Goal: Task Accomplishment & Management: Manage account settings

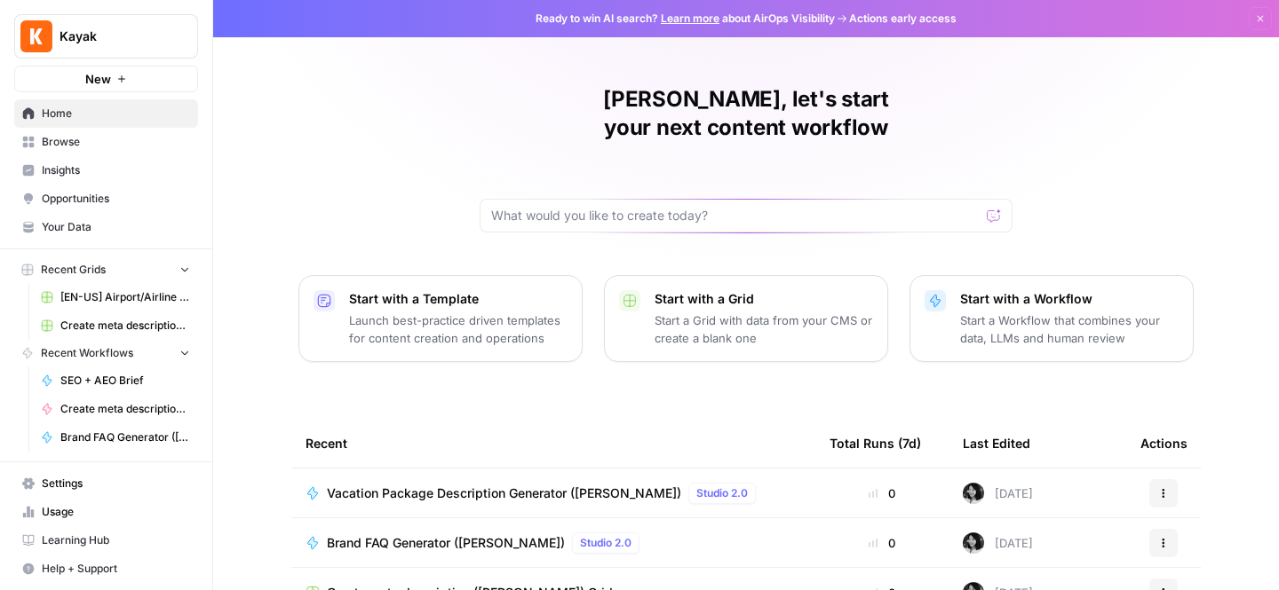
click at [67, 482] on span "Settings" at bounding box center [116, 484] width 148 height 16
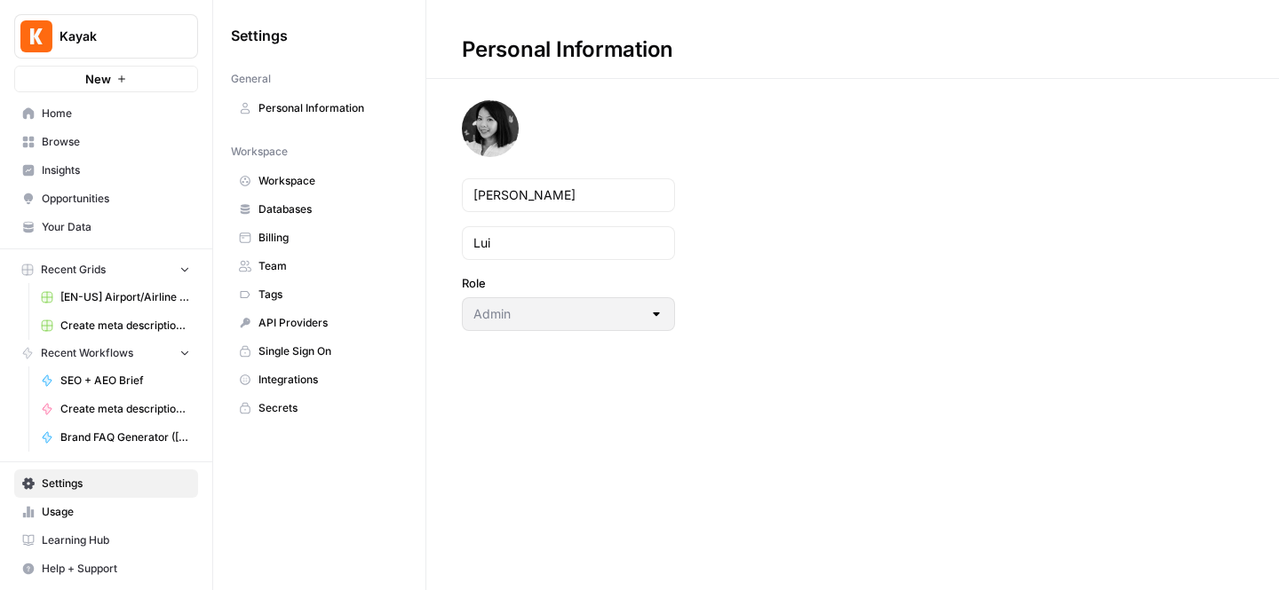
click at [293, 264] on span "Team" at bounding box center [328, 266] width 141 height 16
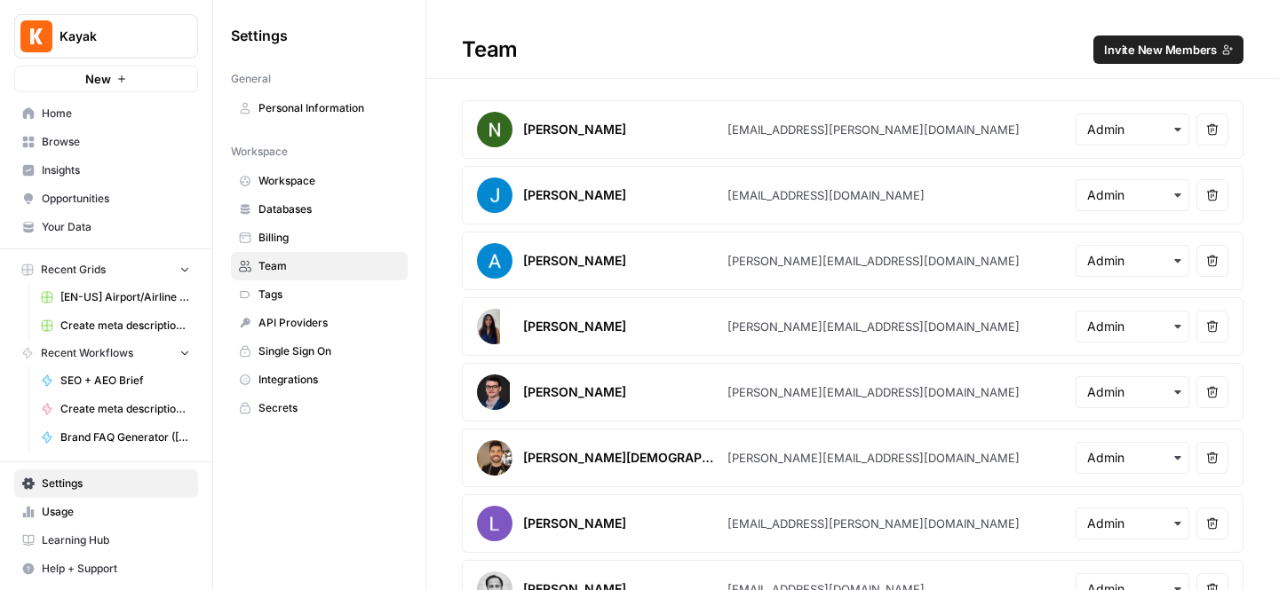
click at [1182, 47] on span "Invite New Members" at bounding box center [1160, 50] width 113 height 18
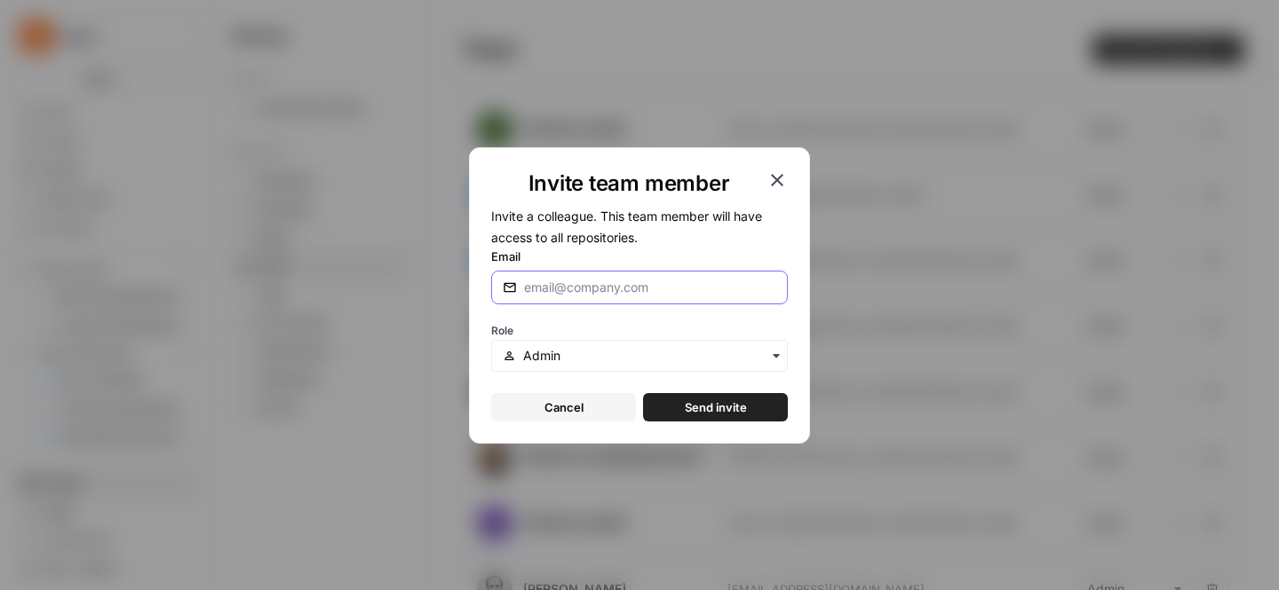
click at [623, 281] on input "Email" at bounding box center [650, 288] width 252 height 18
paste input "[EMAIL_ADDRESS][DOMAIN_NAME]"
type input "[EMAIL_ADDRESS][DOMAIN_NAME]"
click at [578, 363] on input "text" at bounding box center [649, 356] width 253 height 18
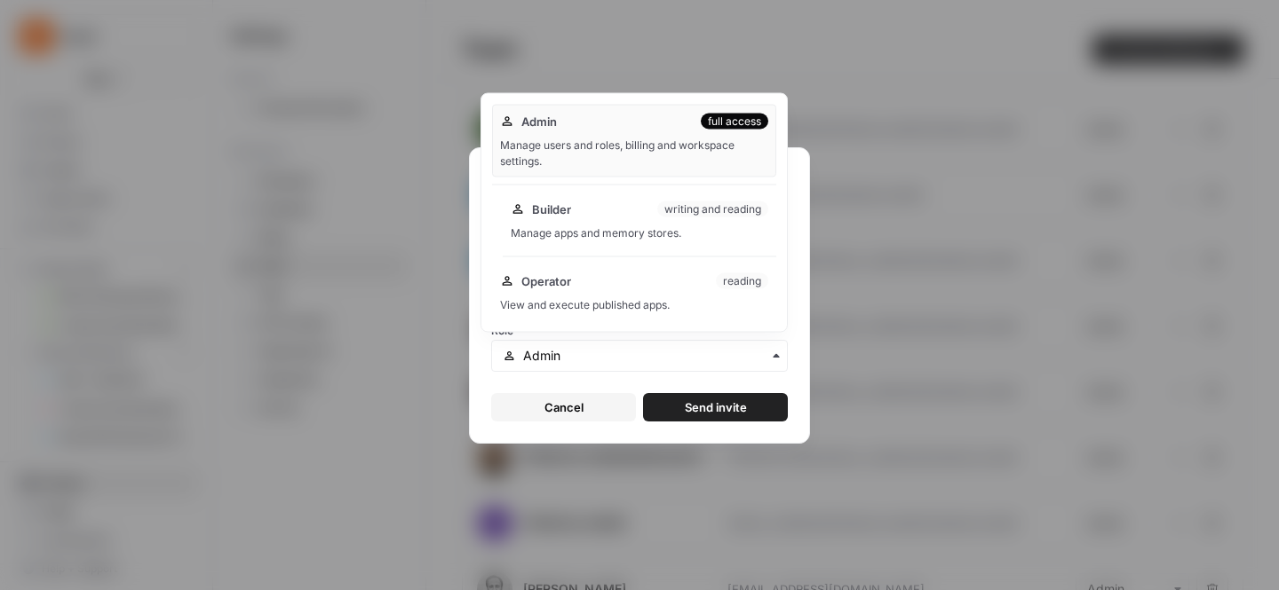
click at [592, 210] on div "Builder writing and reading" at bounding box center [639, 210] width 257 height 18
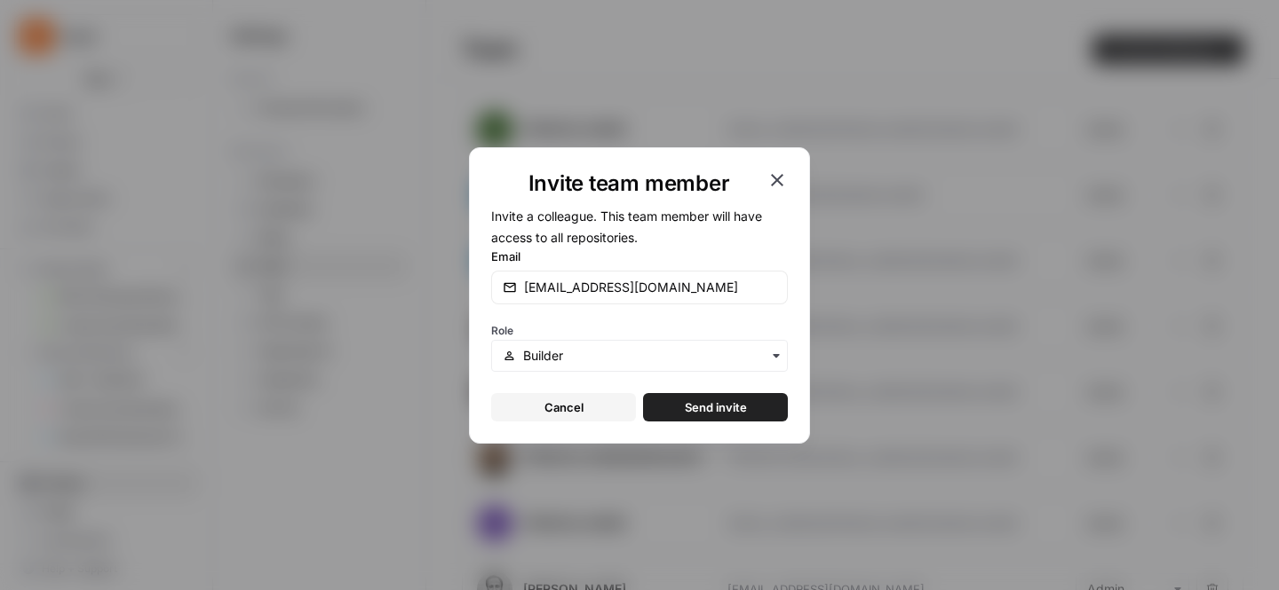
click at [726, 406] on span "Send invite" at bounding box center [716, 408] width 62 height 18
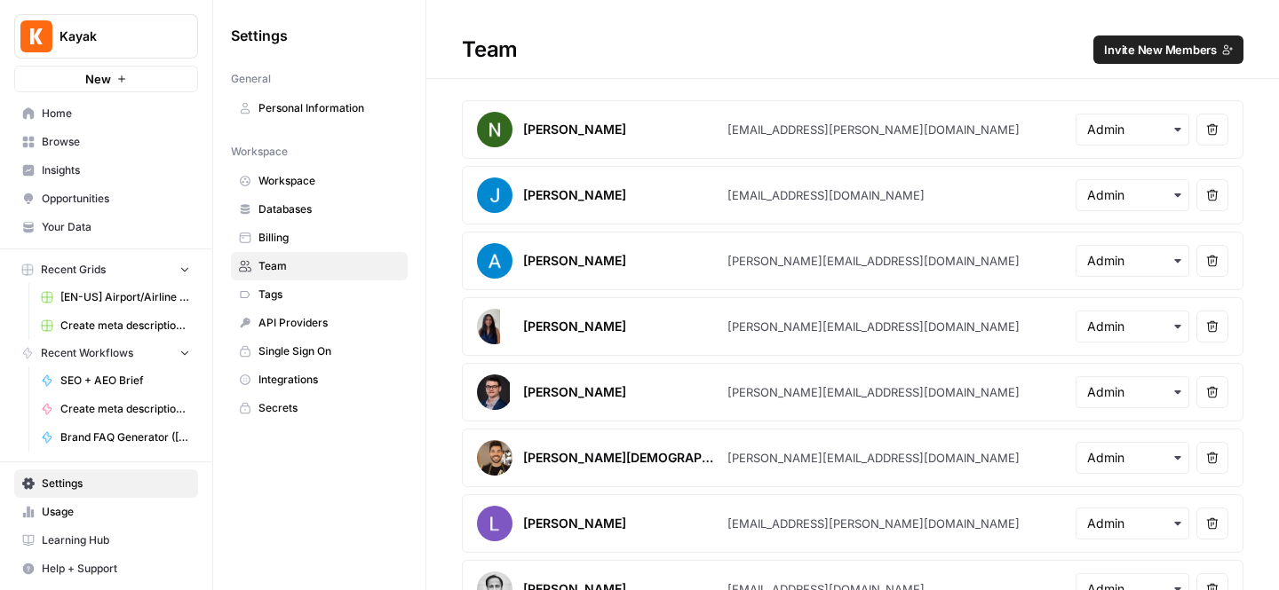
click at [1118, 54] on span "Invite New Members" at bounding box center [1160, 50] width 113 height 18
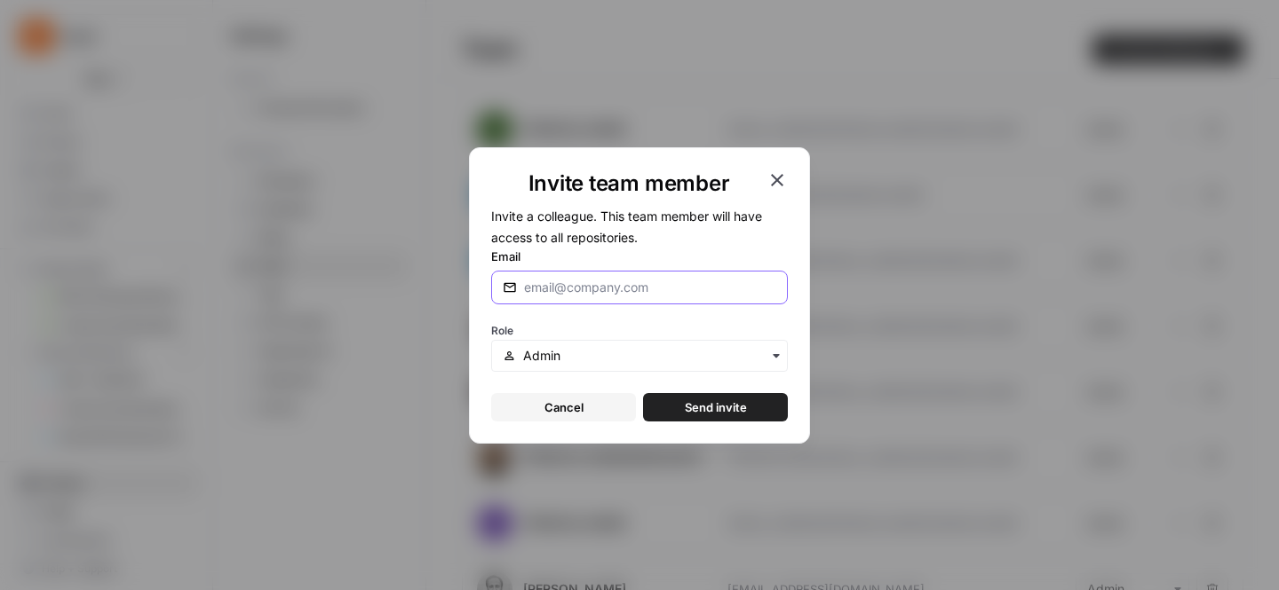
click at [549, 292] on input "Email" at bounding box center [650, 288] width 252 height 18
paste input "[EMAIL_ADDRESS][DOMAIN_NAME]"
type input "[EMAIL_ADDRESS][DOMAIN_NAME]"
click at [551, 357] on input "text" at bounding box center [649, 356] width 253 height 18
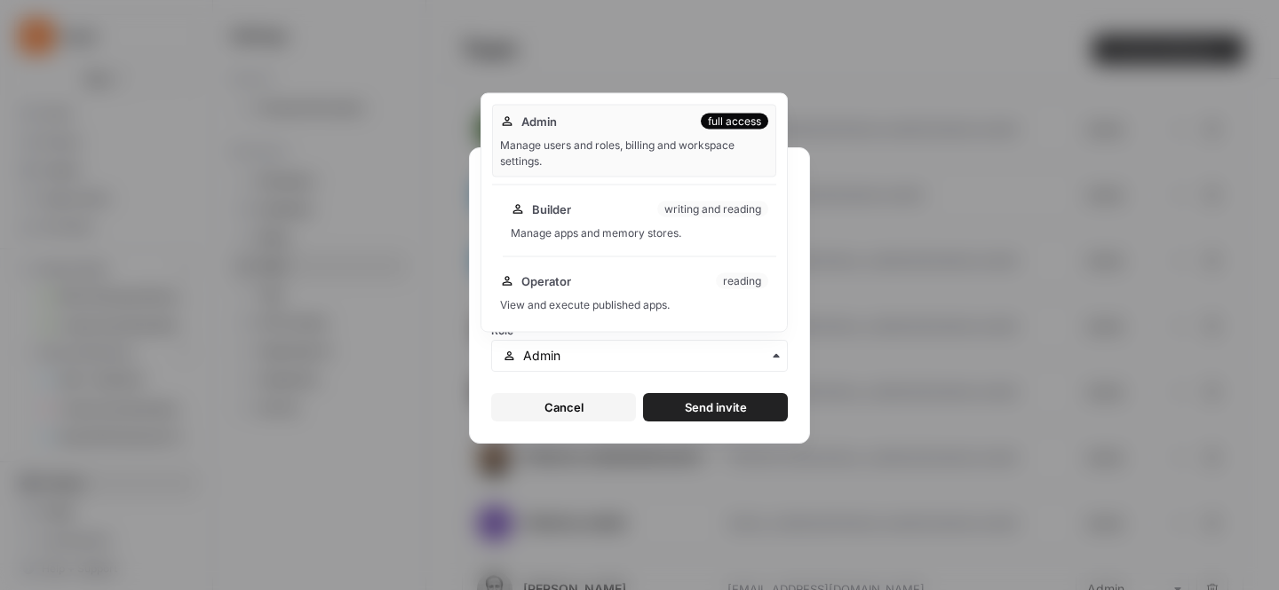
click at [605, 224] on div "Builder writing and reading Manage apps and memory stores." at bounding box center [639, 221] width 273 height 57
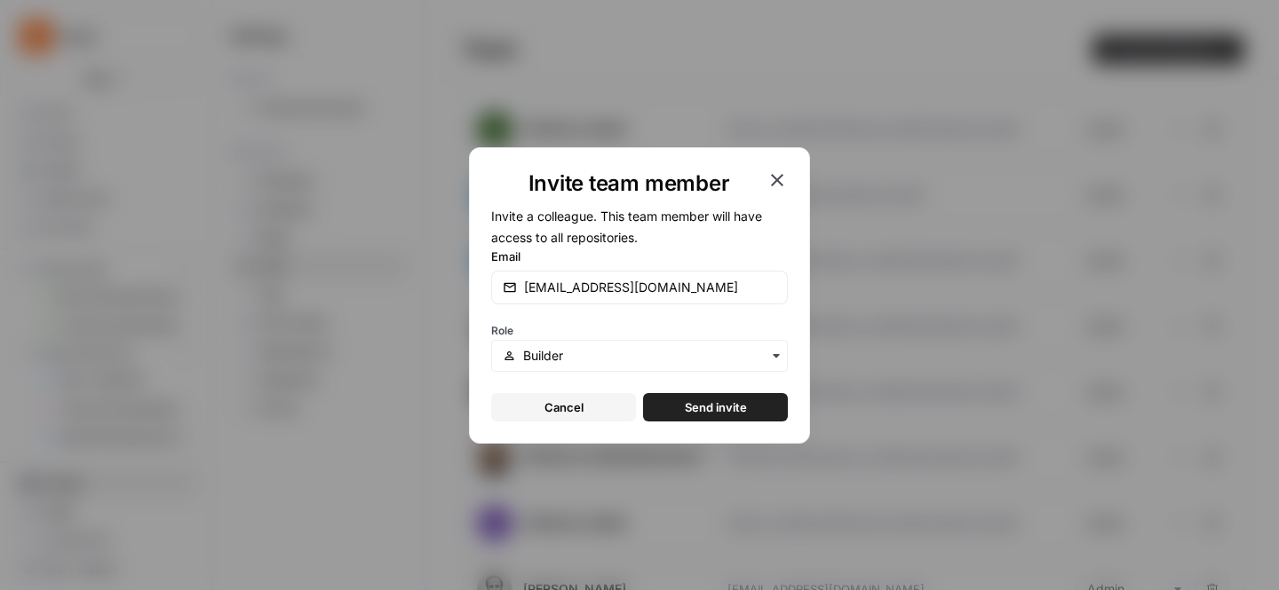
click at [692, 408] on span "Send invite" at bounding box center [716, 408] width 62 height 18
